Goal: Task Accomplishment & Management: Manage account settings

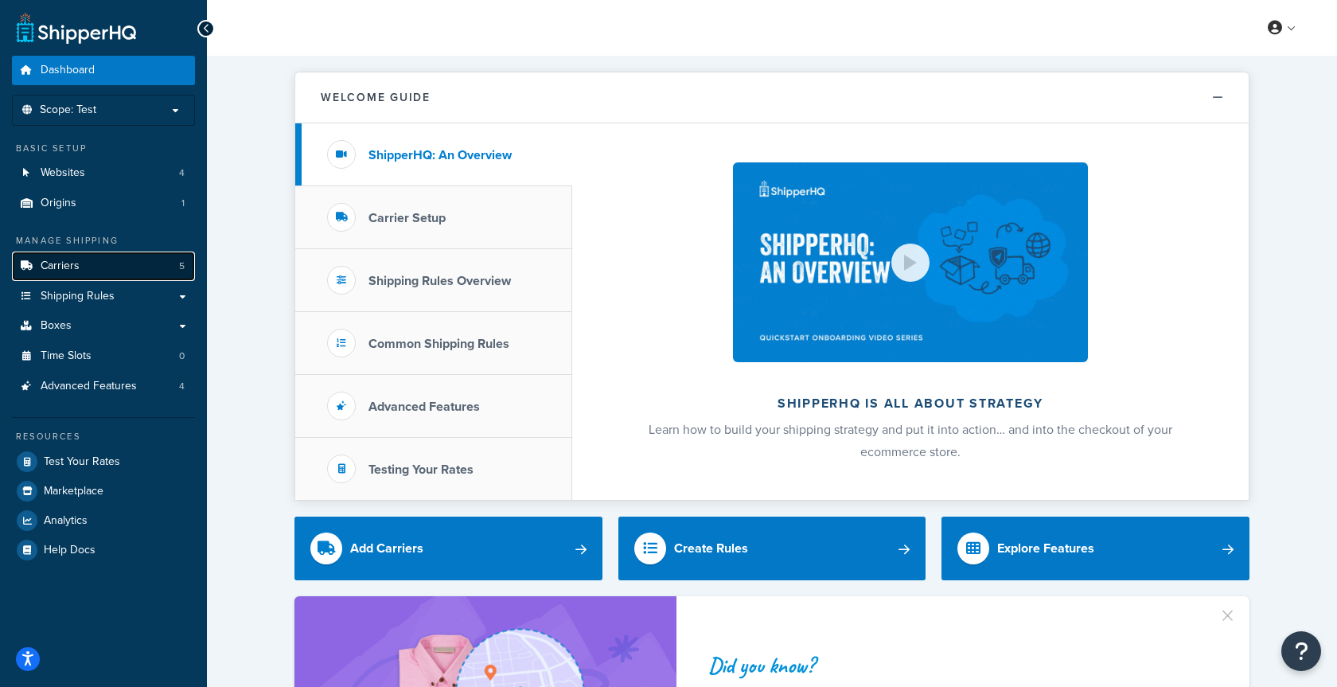
click at [89, 262] on link "Carriers 5" at bounding box center [103, 265] width 183 height 29
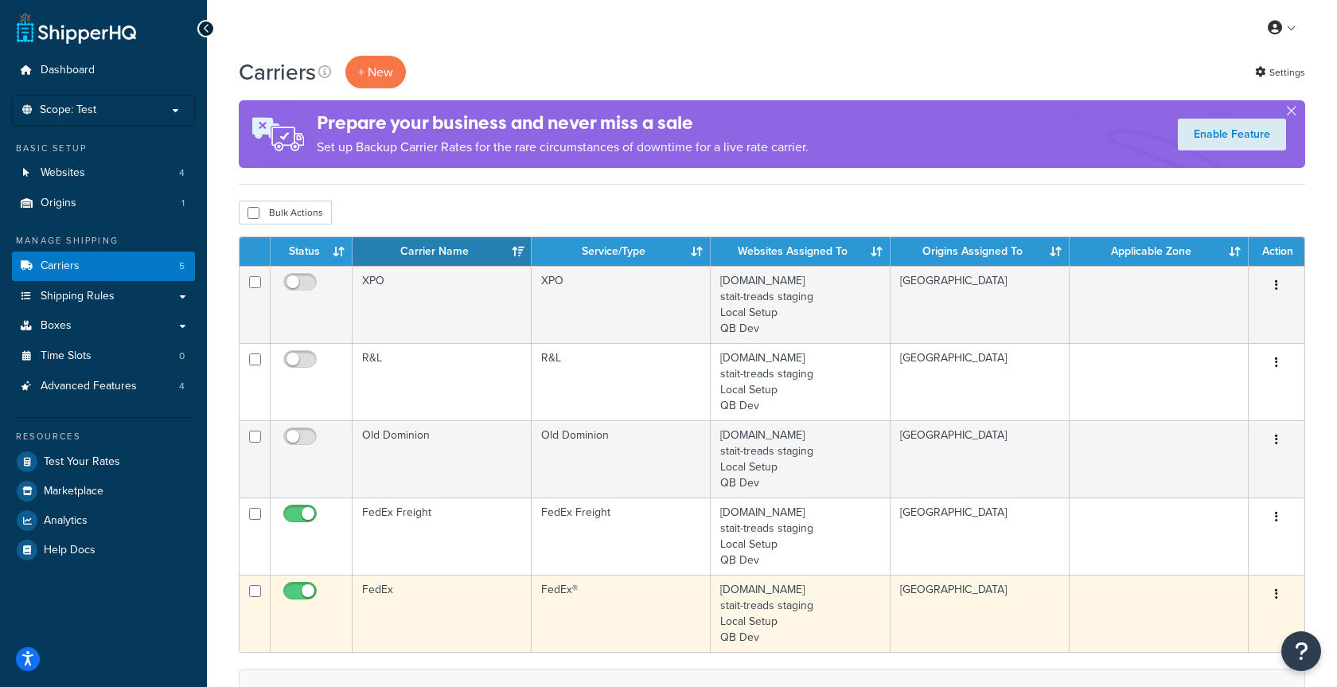
click at [1111, 594] on td at bounding box center [1159, 613] width 179 height 77
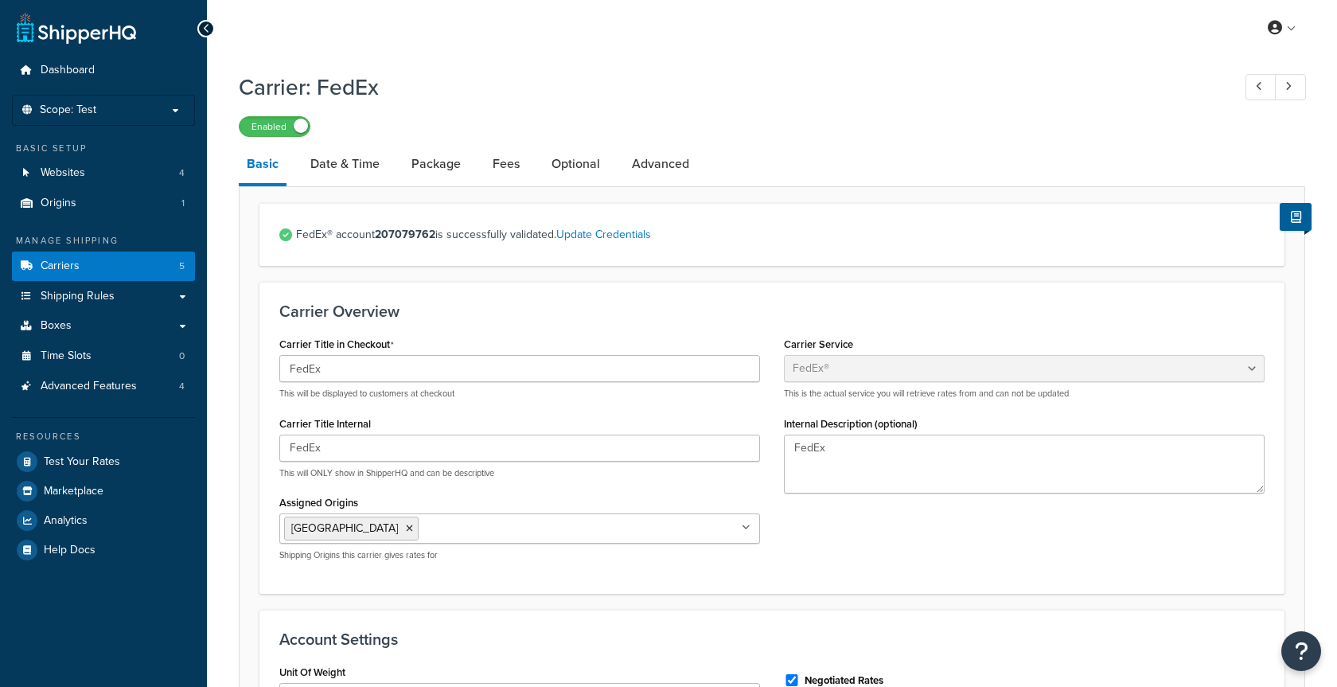
select select "fedEx"
select select "REGULAR_PICKUP"
select select "YOUR_PACKAGING"
click at [505, 169] on link "Fees" at bounding box center [506, 164] width 43 height 38
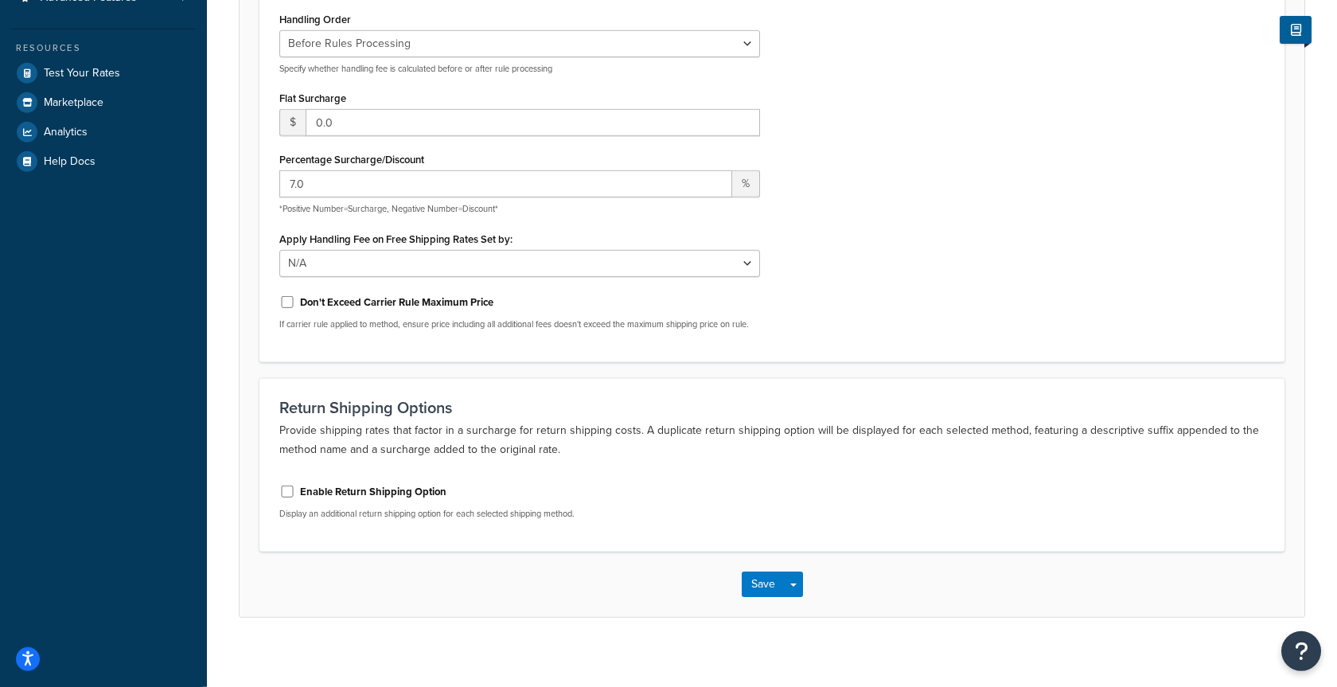
scroll to position [400, 0]
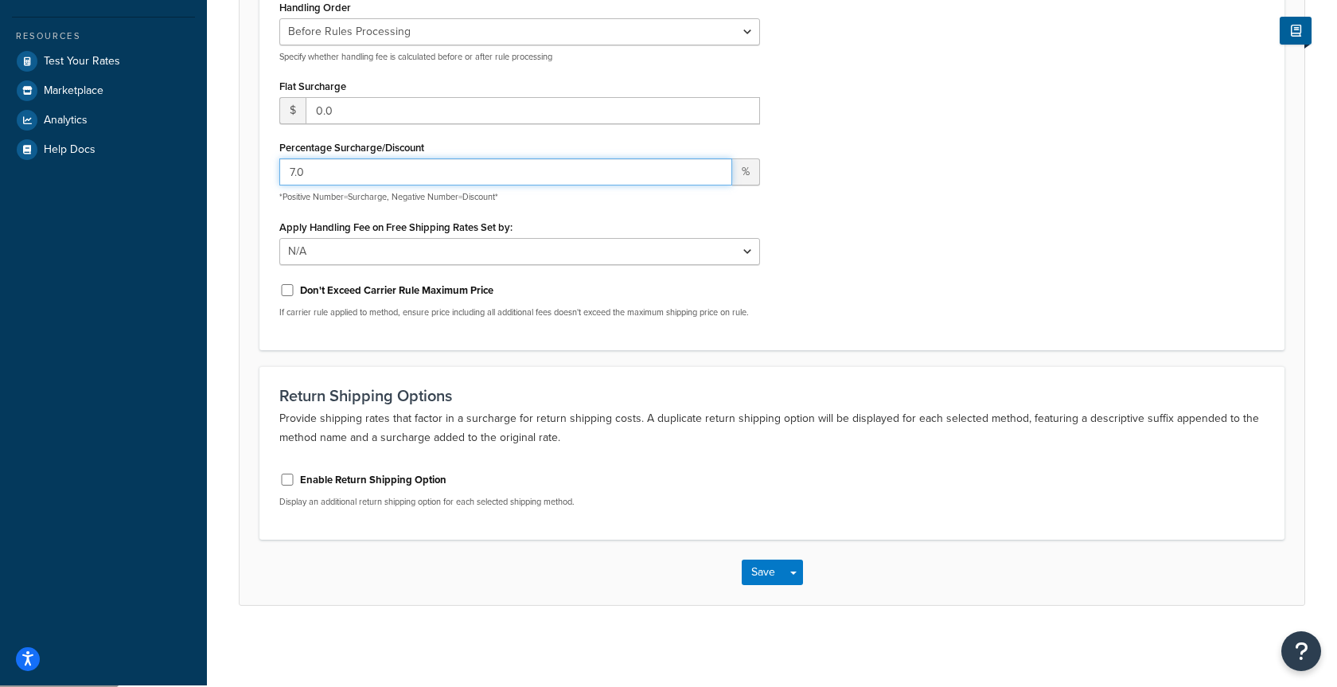
drag, startPoint x: 294, startPoint y: 166, endPoint x: 279, endPoint y: 170, distance: 14.7
click at [279, 170] on input "7.0" at bounding box center [505, 171] width 453 height 27
type input "14.0"
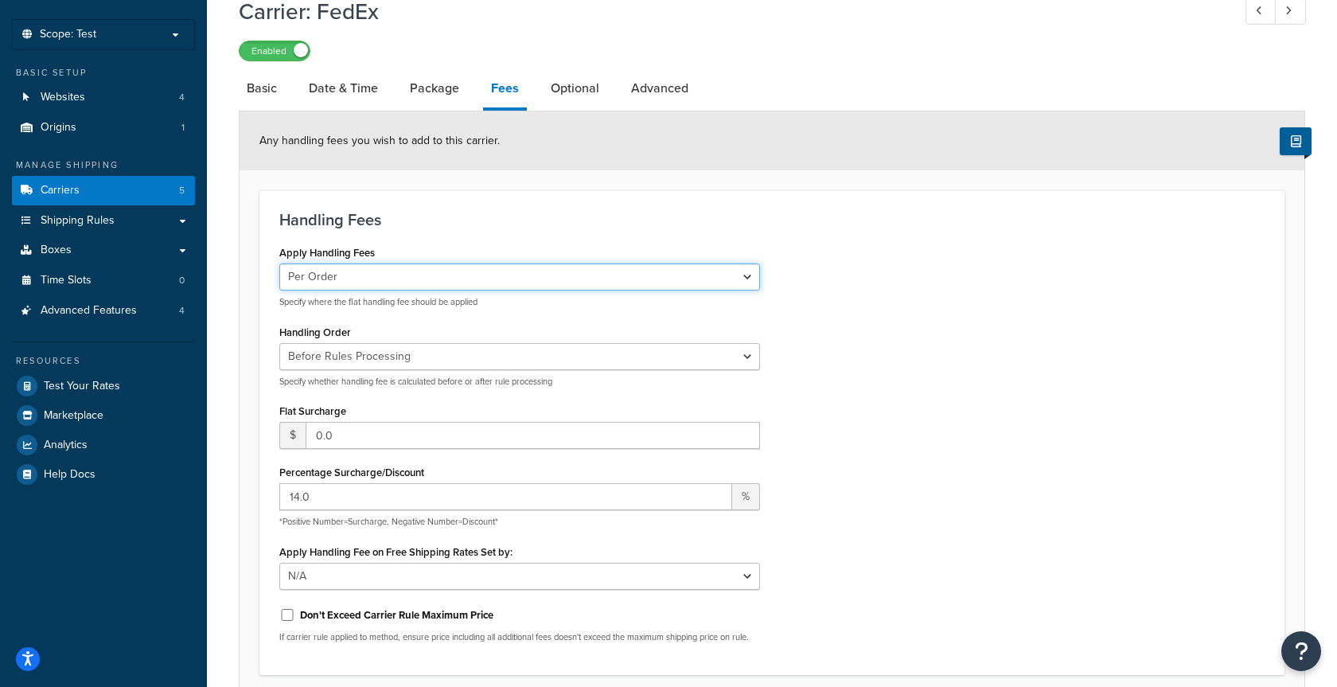
click at [279, 263] on select "Per Order Per Item Per Package" at bounding box center [519, 276] width 481 height 27
click at [992, 309] on div "Apply Handling Fees Per Order Per Item Per Package Specify where the flat handl…" at bounding box center [771, 448] width 1009 height 414
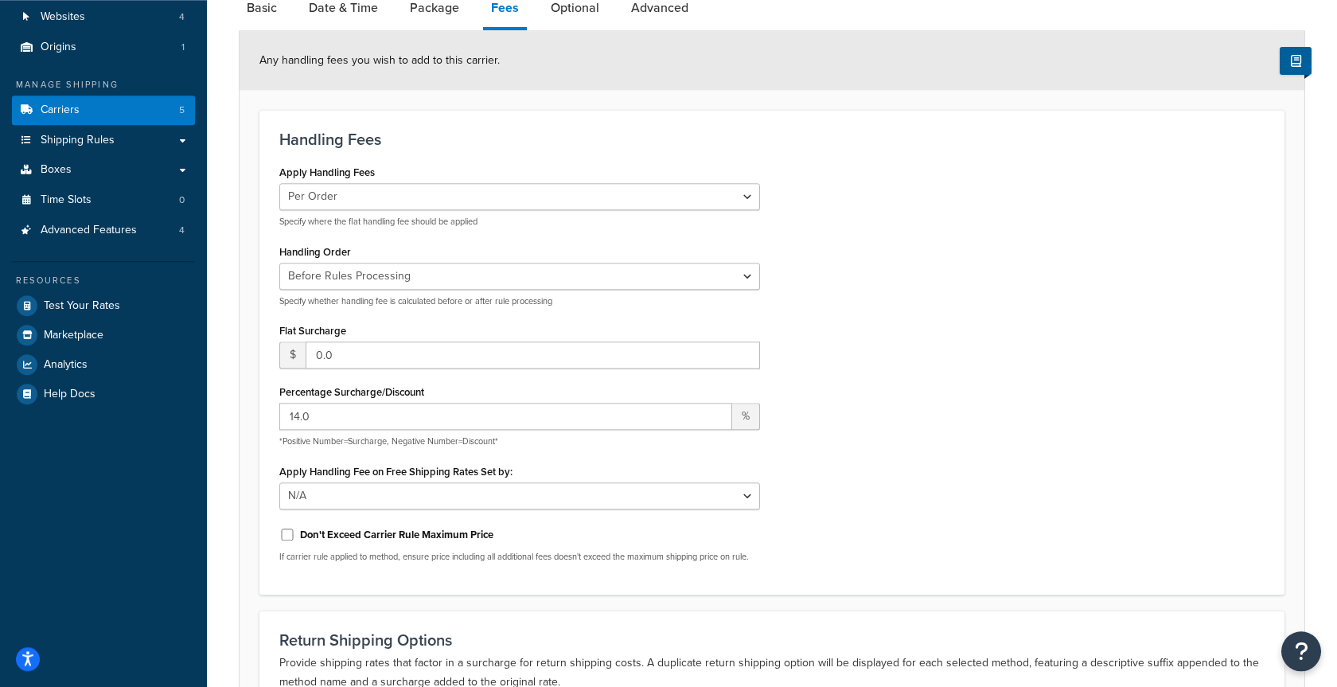
scroll to position [319, 0]
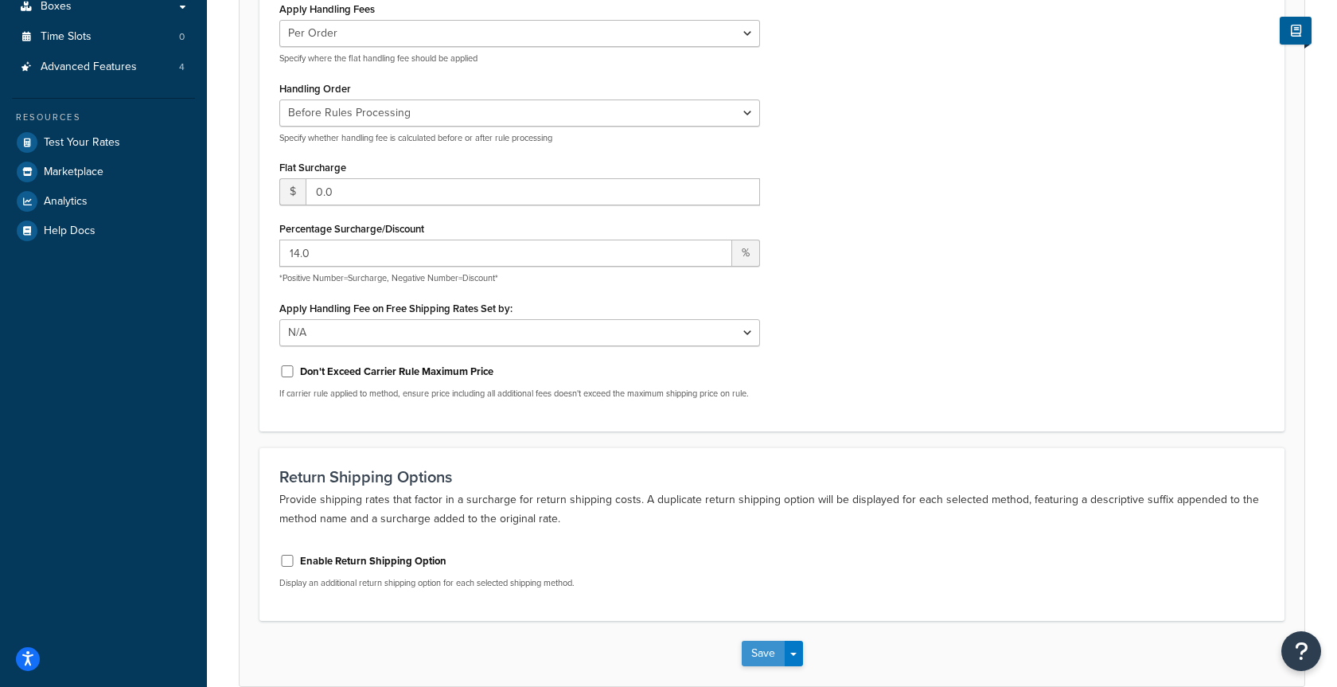
click at [758, 656] on button "Save" at bounding box center [763, 653] width 43 height 25
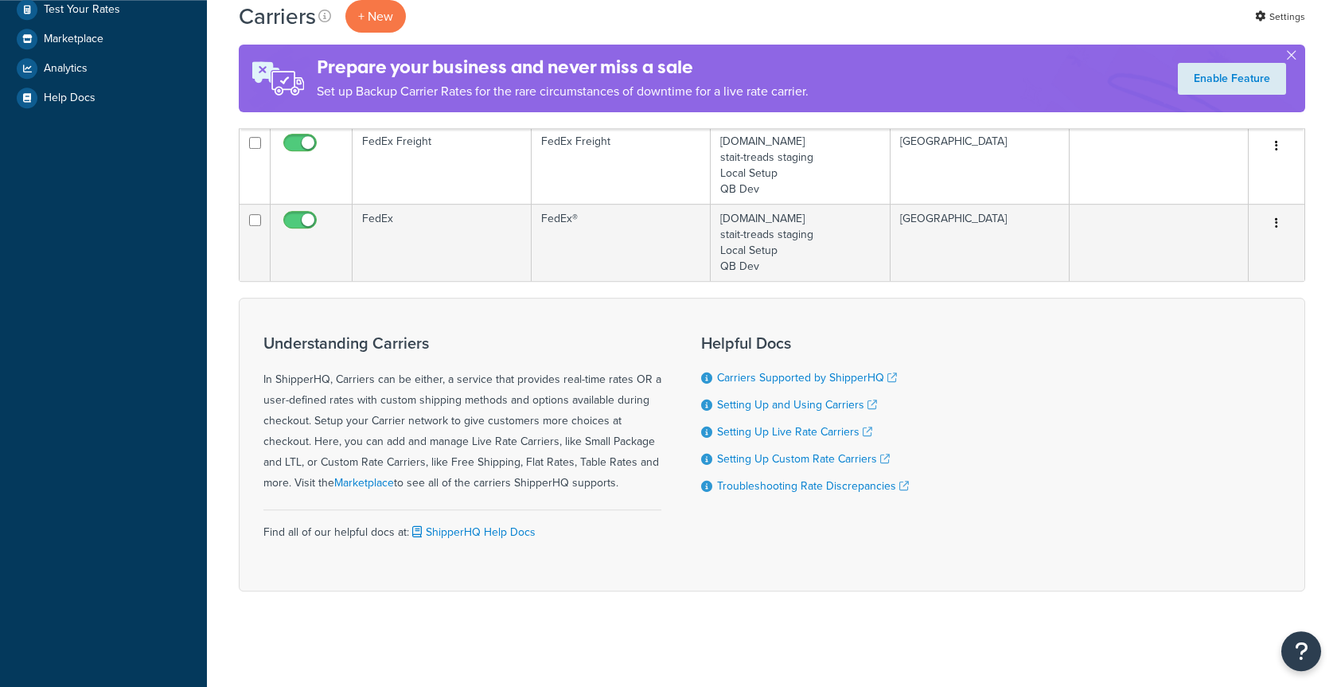
scroll to position [454, 0]
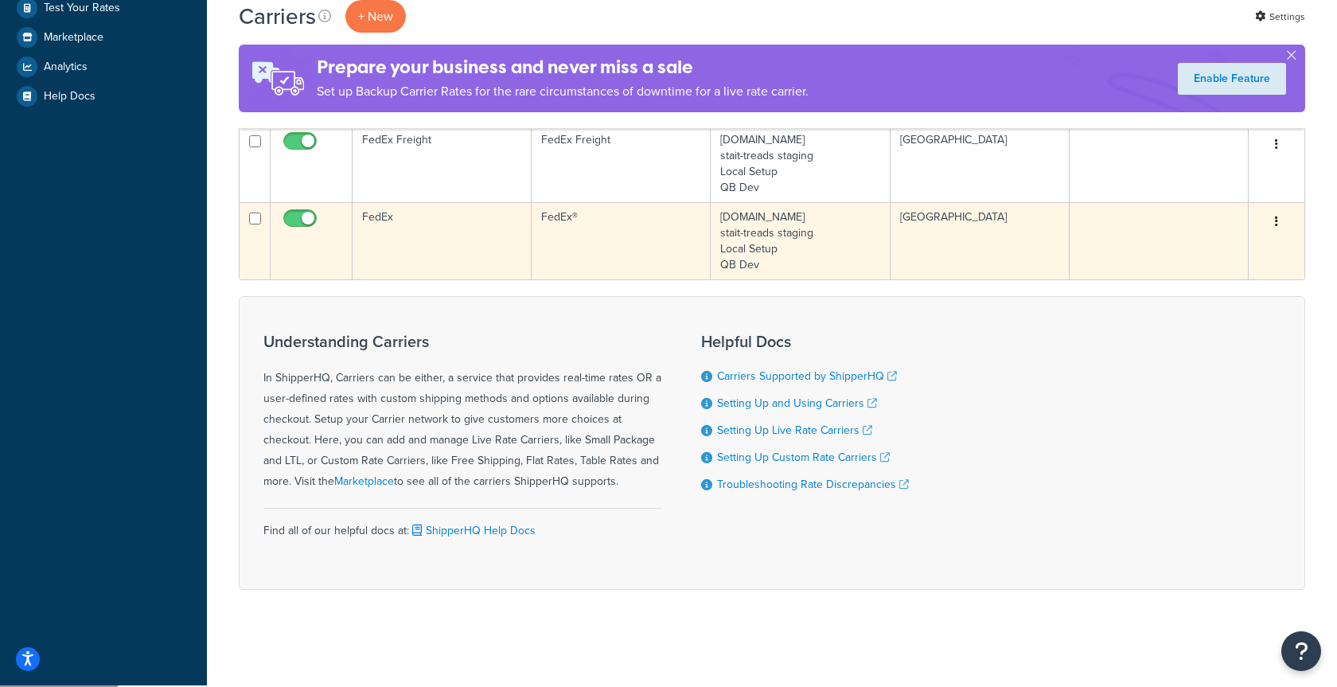
click at [602, 248] on td "FedEx®" at bounding box center [621, 240] width 179 height 77
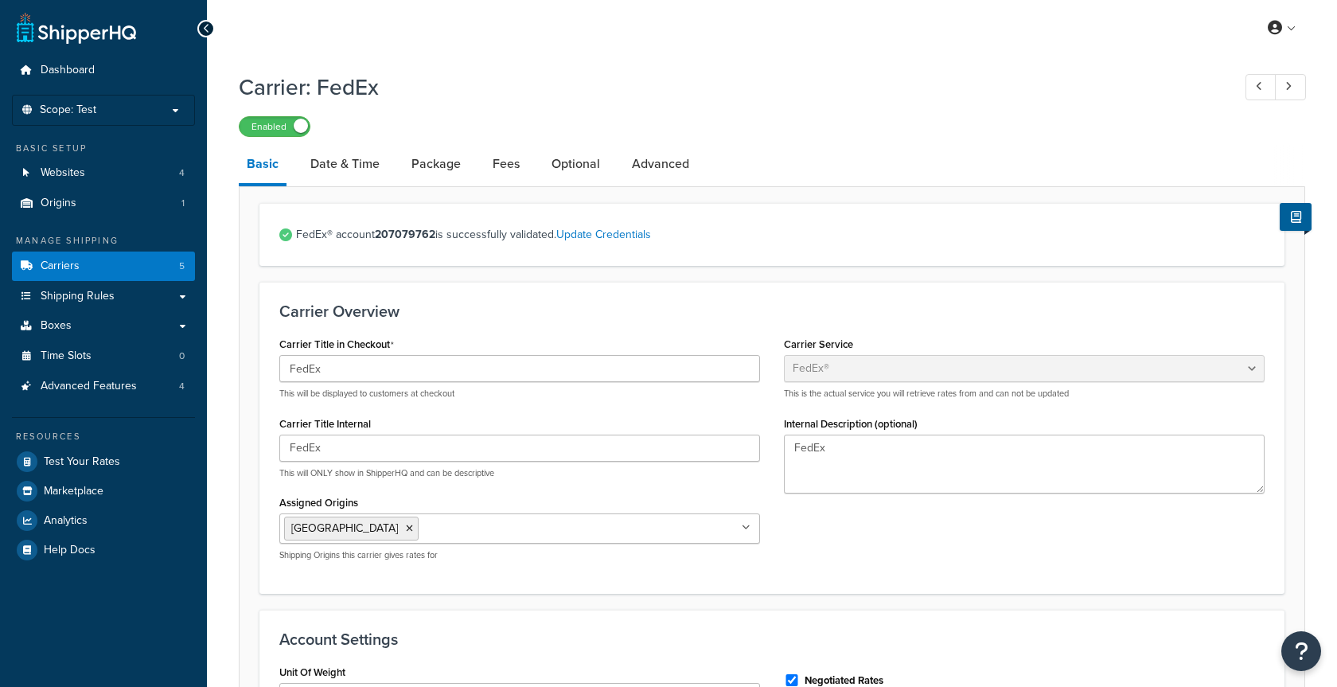
select select "fedEx"
select select "REGULAR_PICKUP"
select select "YOUR_PACKAGING"
click at [680, 177] on link "Advanced" at bounding box center [660, 164] width 73 height 38
select select "false"
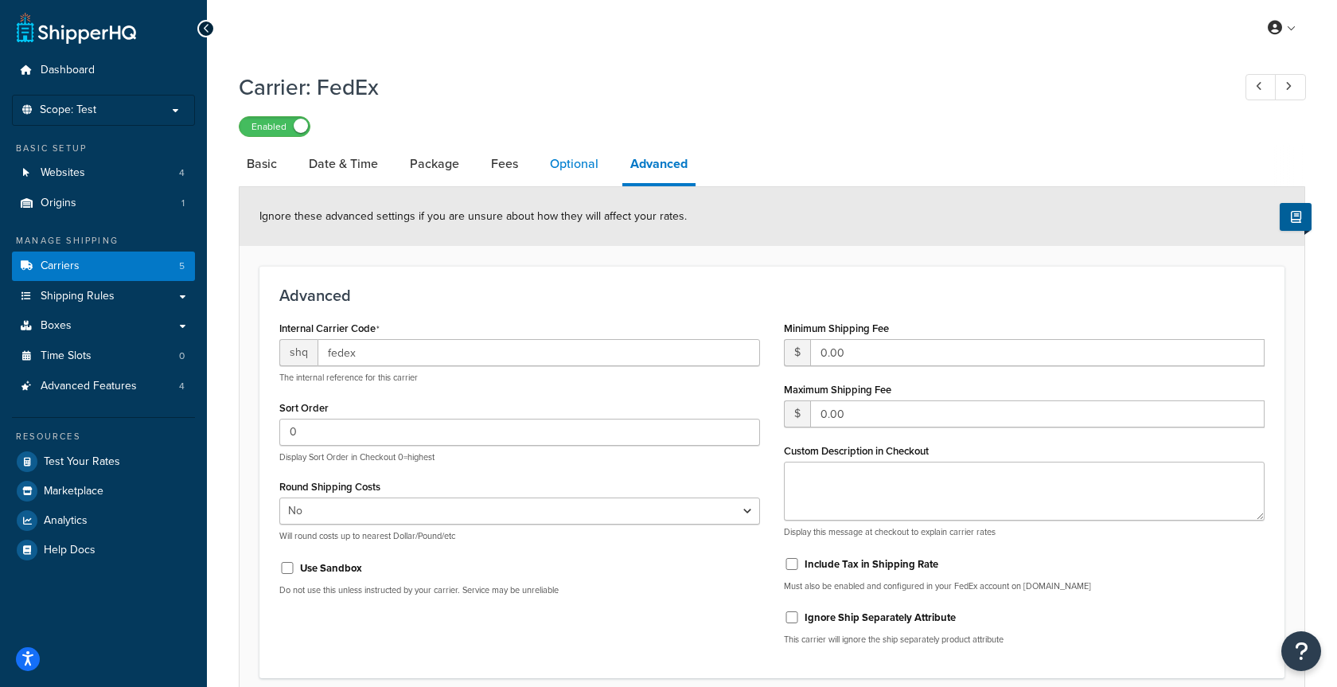
click at [579, 168] on link "Optional" at bounding box center [574, 164] width 64 height 38
select select "residential"
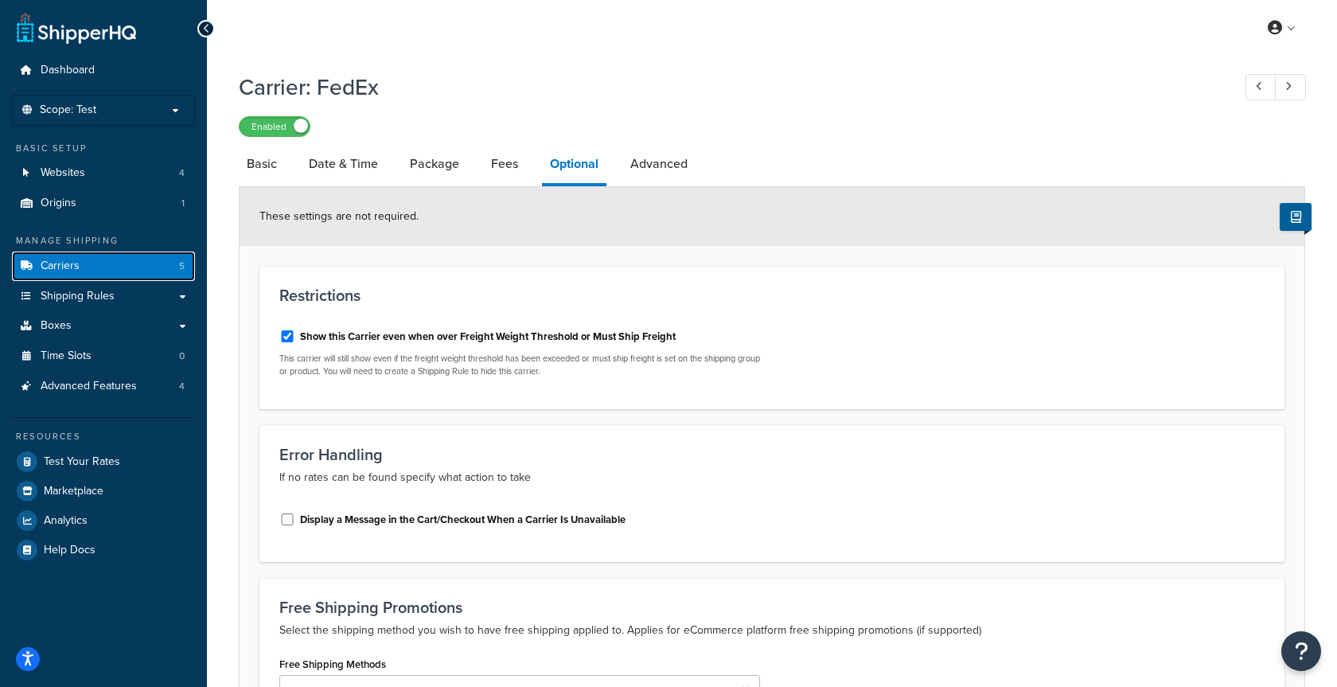
click at [130, 261] on link "Carriers 5" at bounding box center [103, 265] width 183 height 29
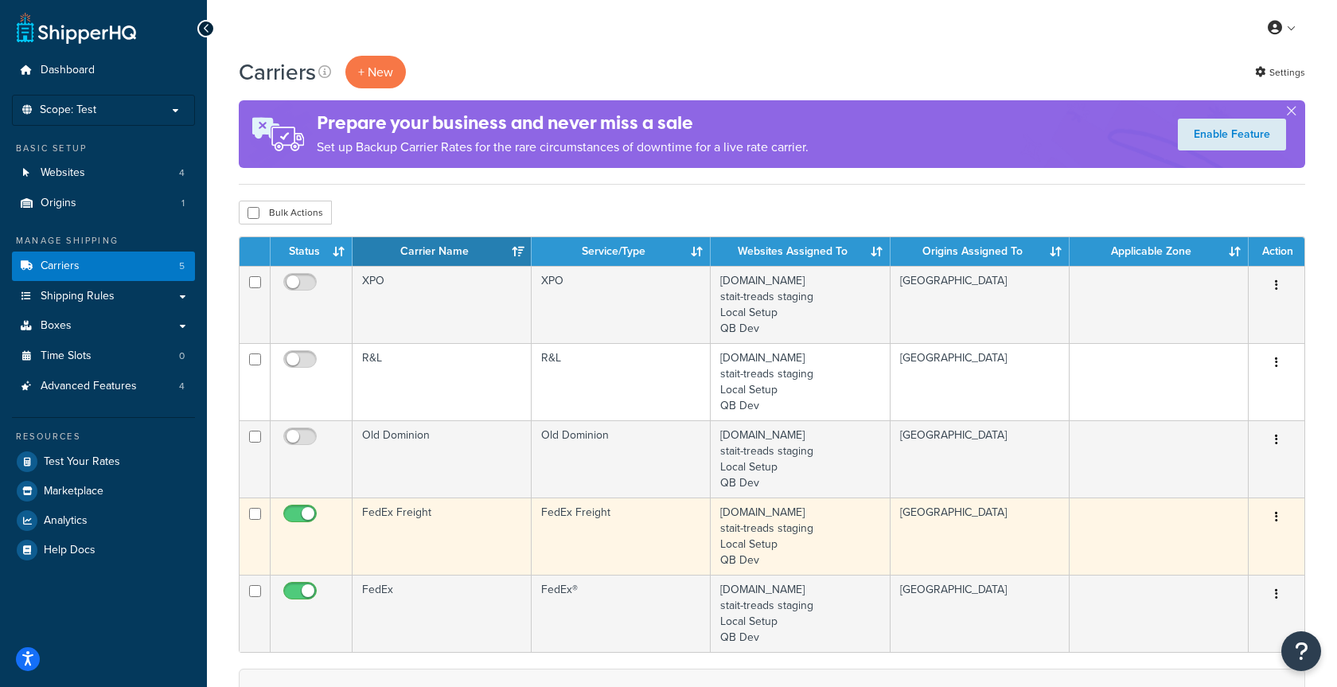
click at [940, 520] on td "[GEOGRAPHIC_DATA]" at bounding box center [980, 535] width 179 height 77
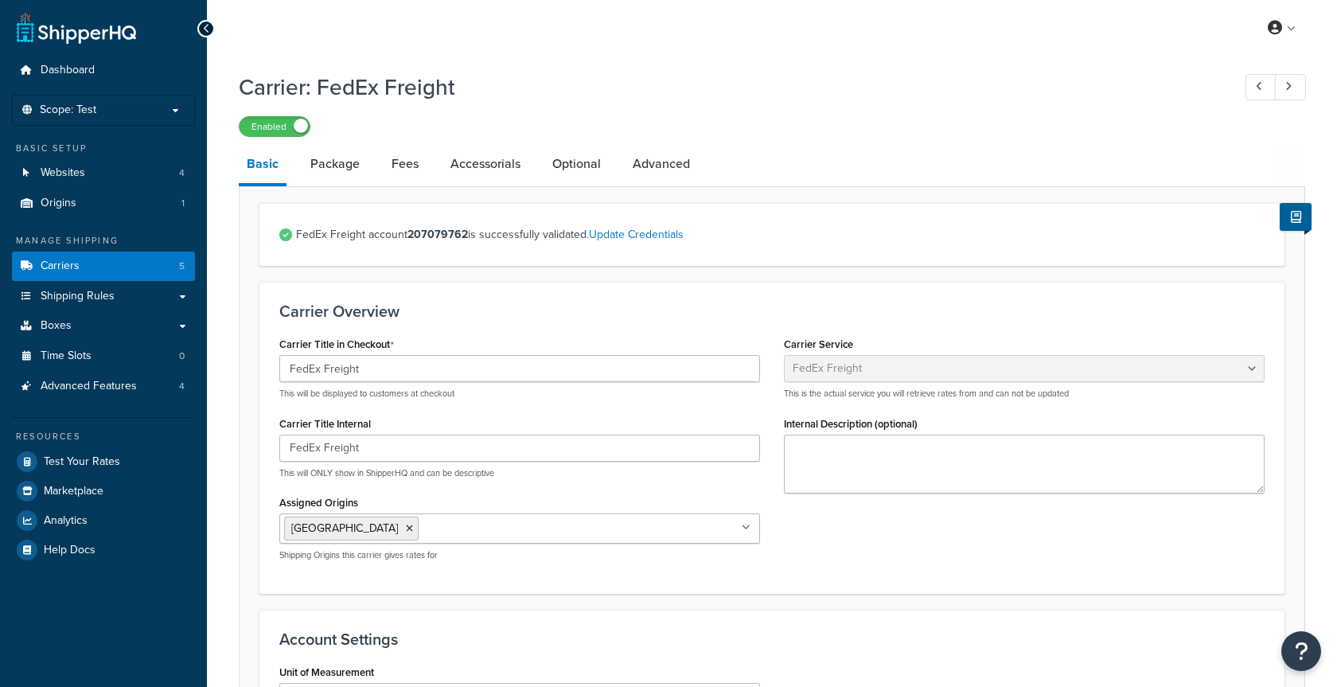
select select "fedExFreight"
click at [417, 158] on link "Fees" at bounding box center [405, 164] width 43 height 38
select select "AFTER"
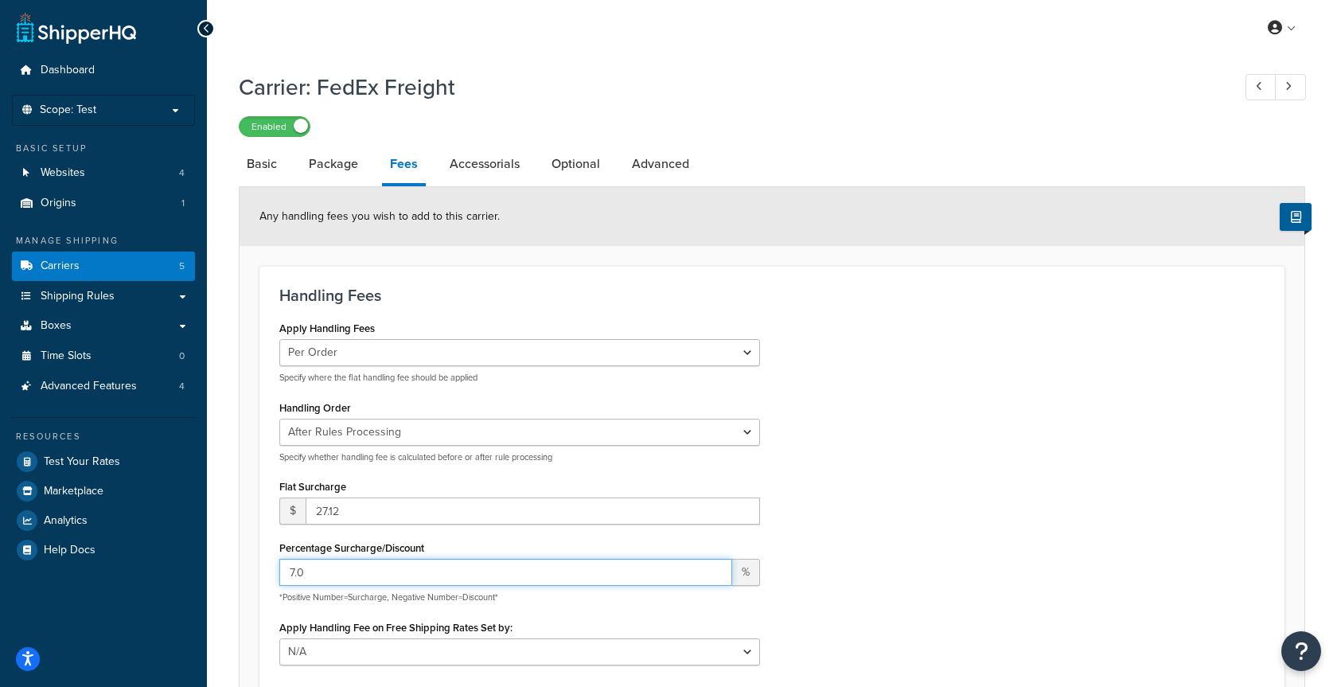
click at [290, 580] on input "7.0" at bounding box center [505, 572] width 453 height 27
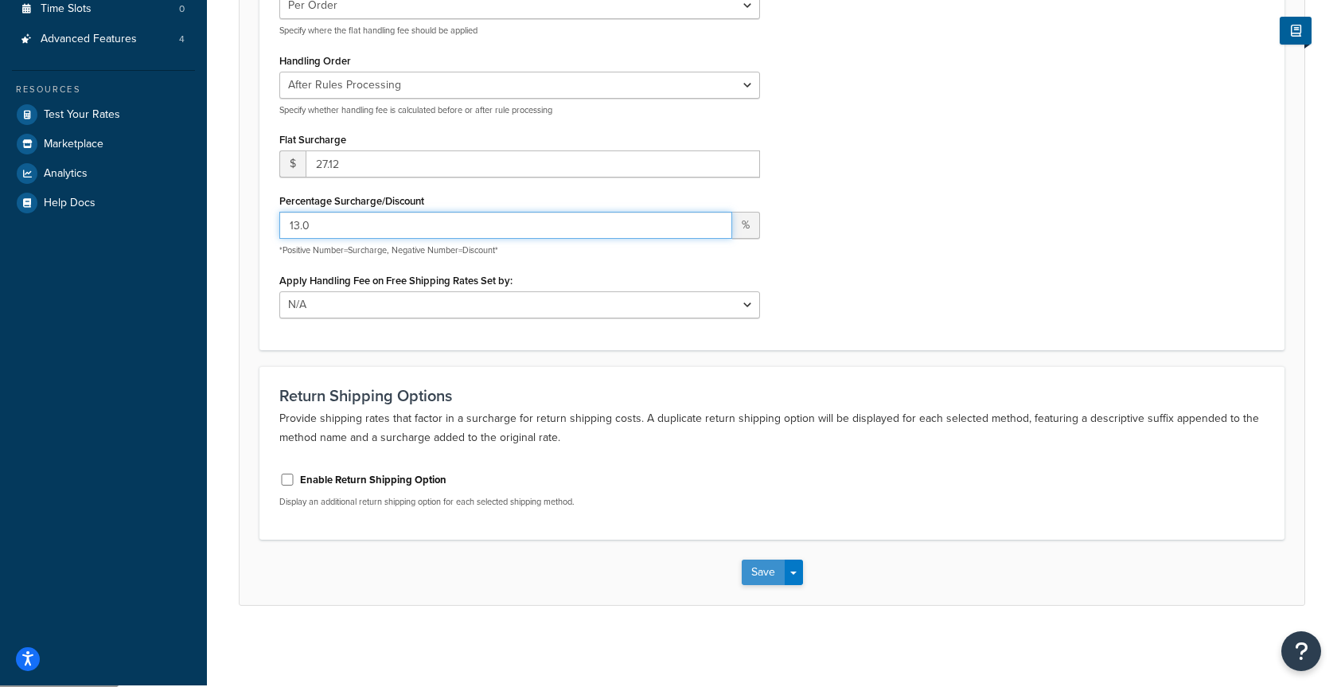
type input "13.0"
click at [752, 567] on button "Save" at bounding box center [763, 571] width 43 height 25
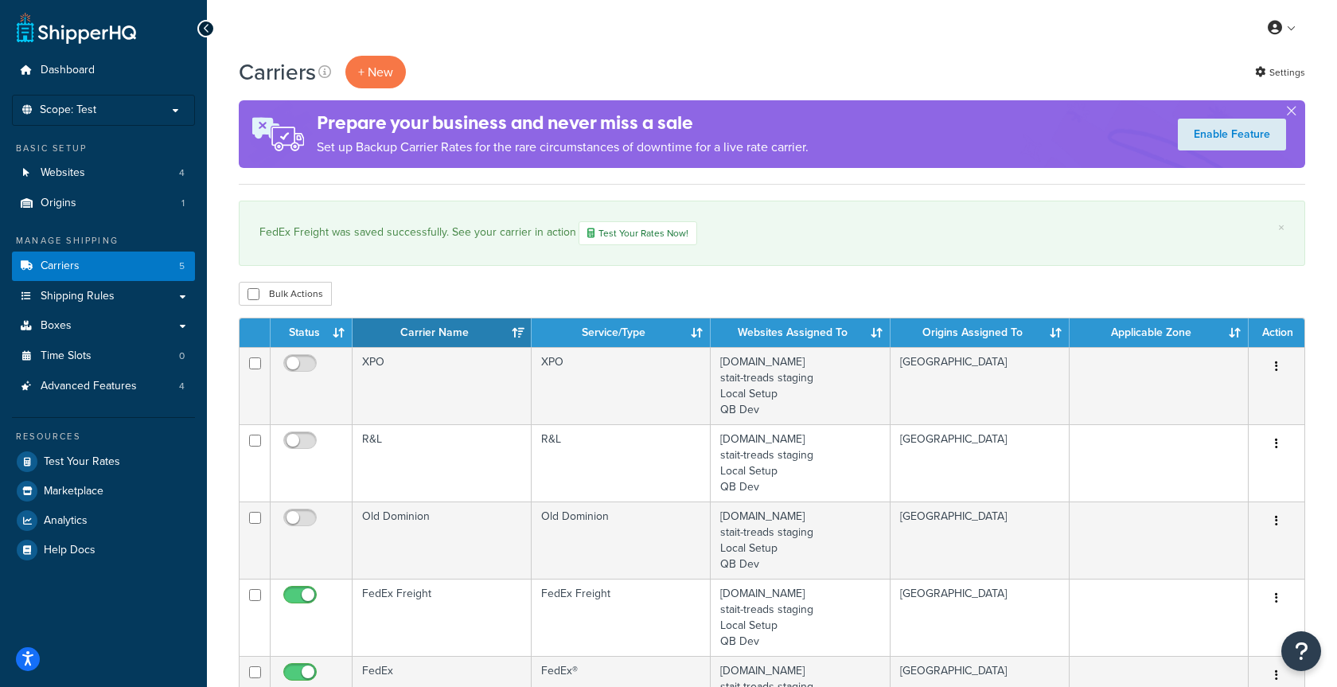
click at [825, 224] on div "FedEx Freight was saved successfully. See your carrier in action Test Your Rate…" at bounding box center [771, 233] width 1025 height 24
